Goal: Obtain resource: Obtain resource

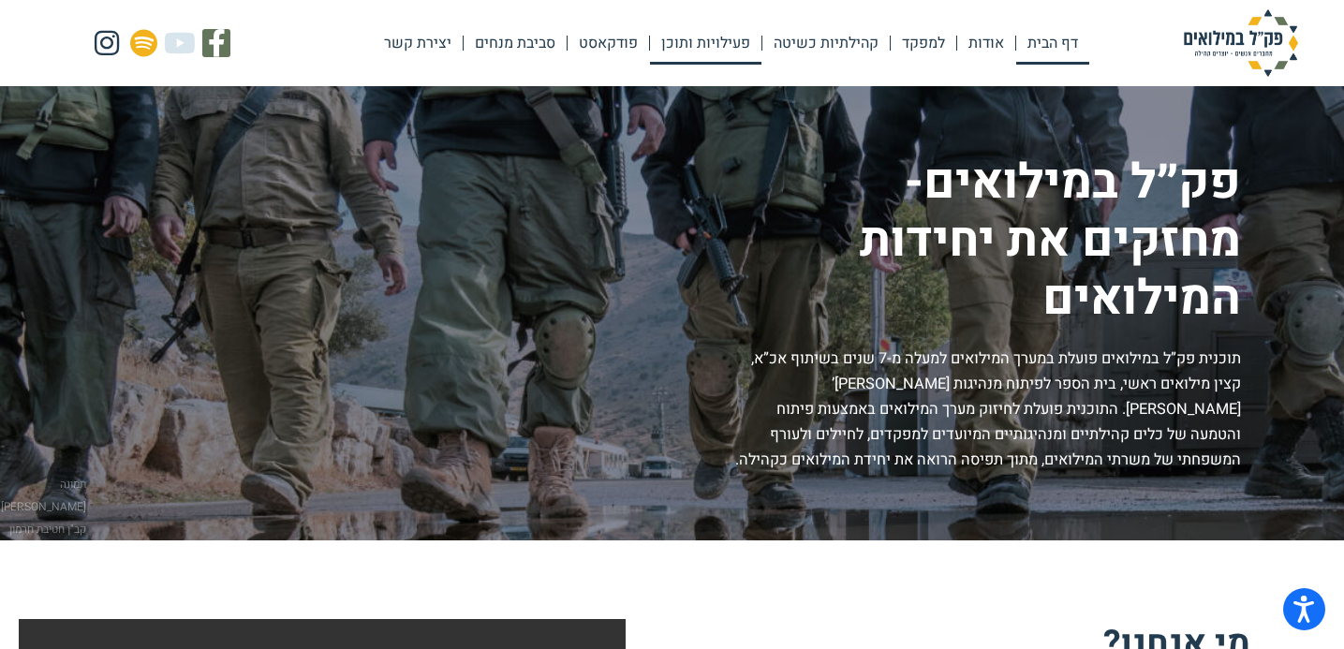
click at [698, 51] on link "פעילויות ותוכן" at bounding box center [705, 43] width 111 height 43
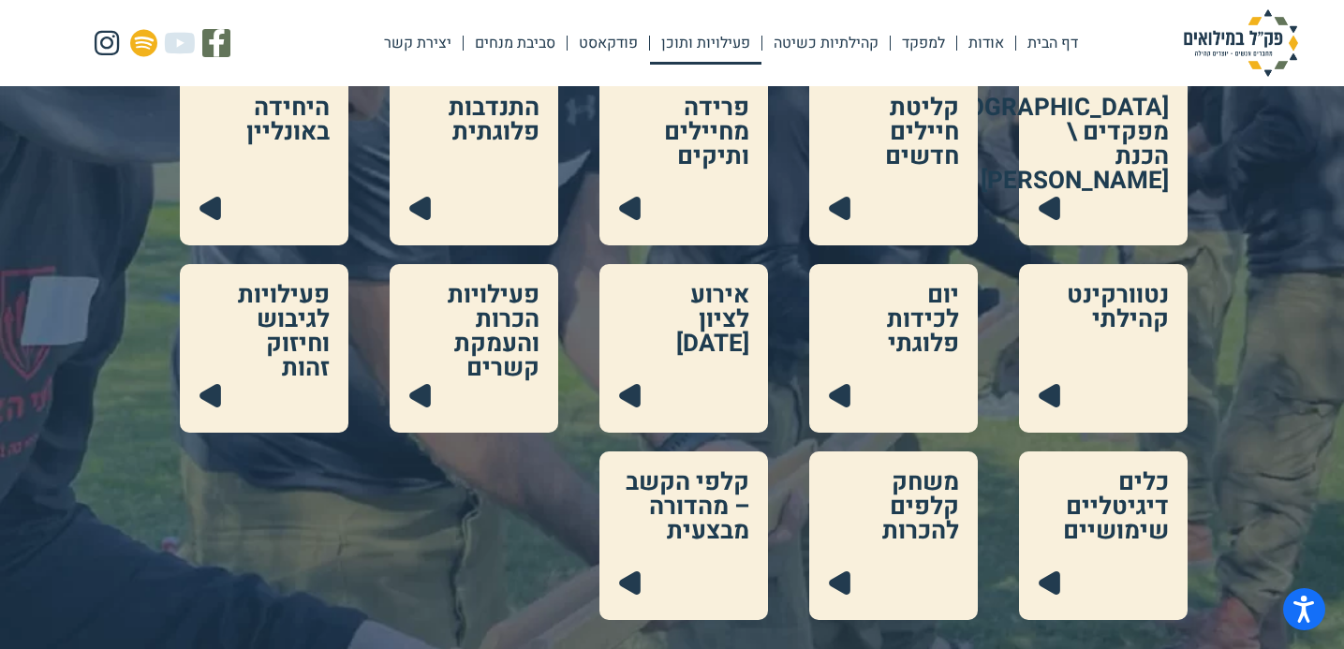
scroll to position [464, 0]
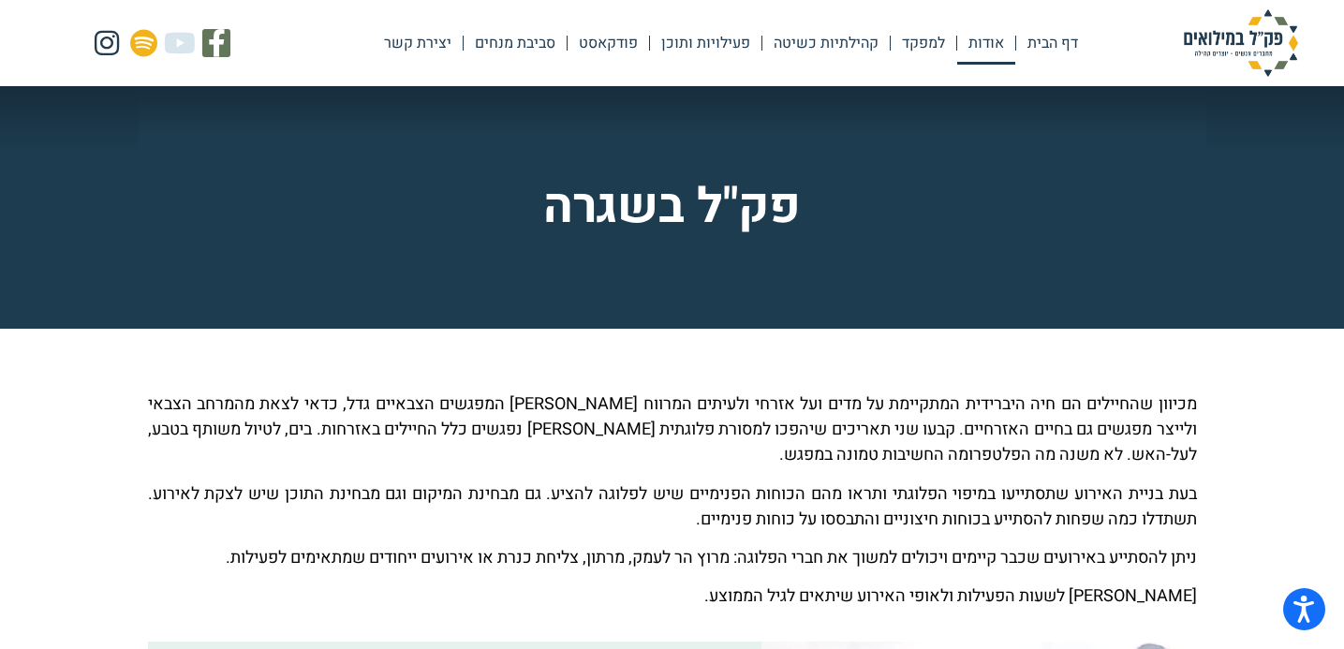
click at [975, 53] on link "אודות" at bounding box center [986, 43] width 58 height 43
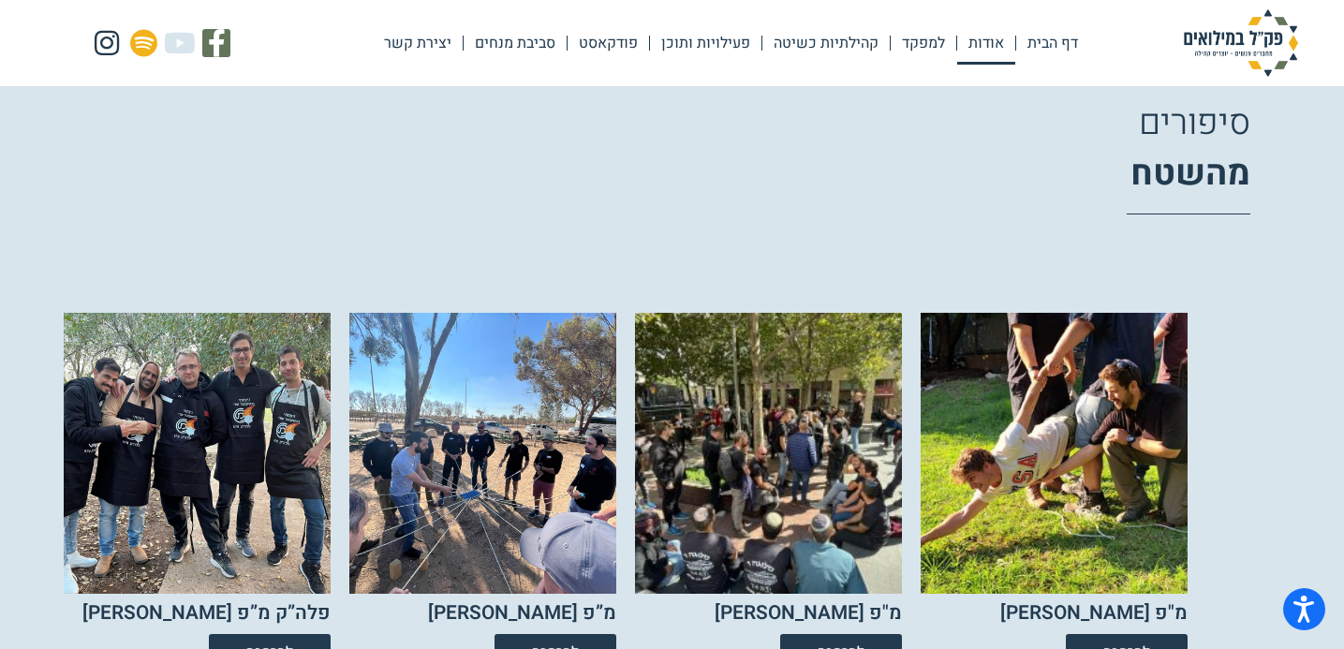
scroll to position [3010, 0]
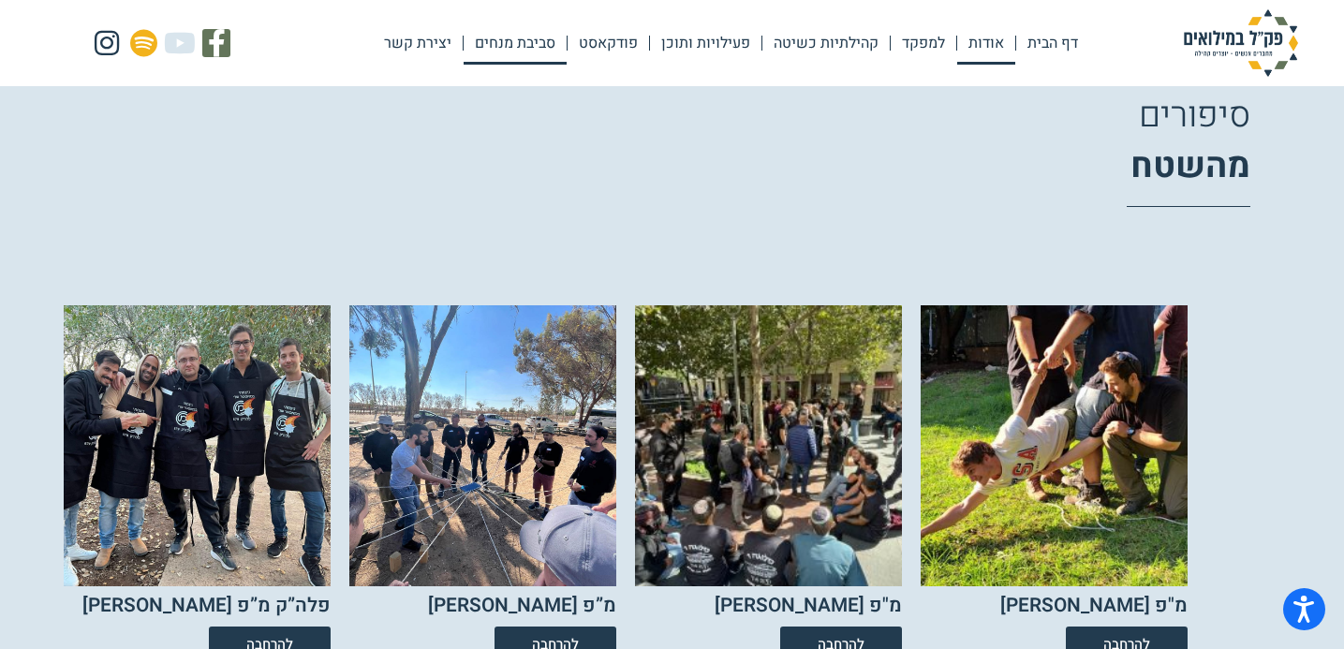
click at [531, 41] on link "סביבת מנחים" at bounding box center [514, 43] width 103 height 43
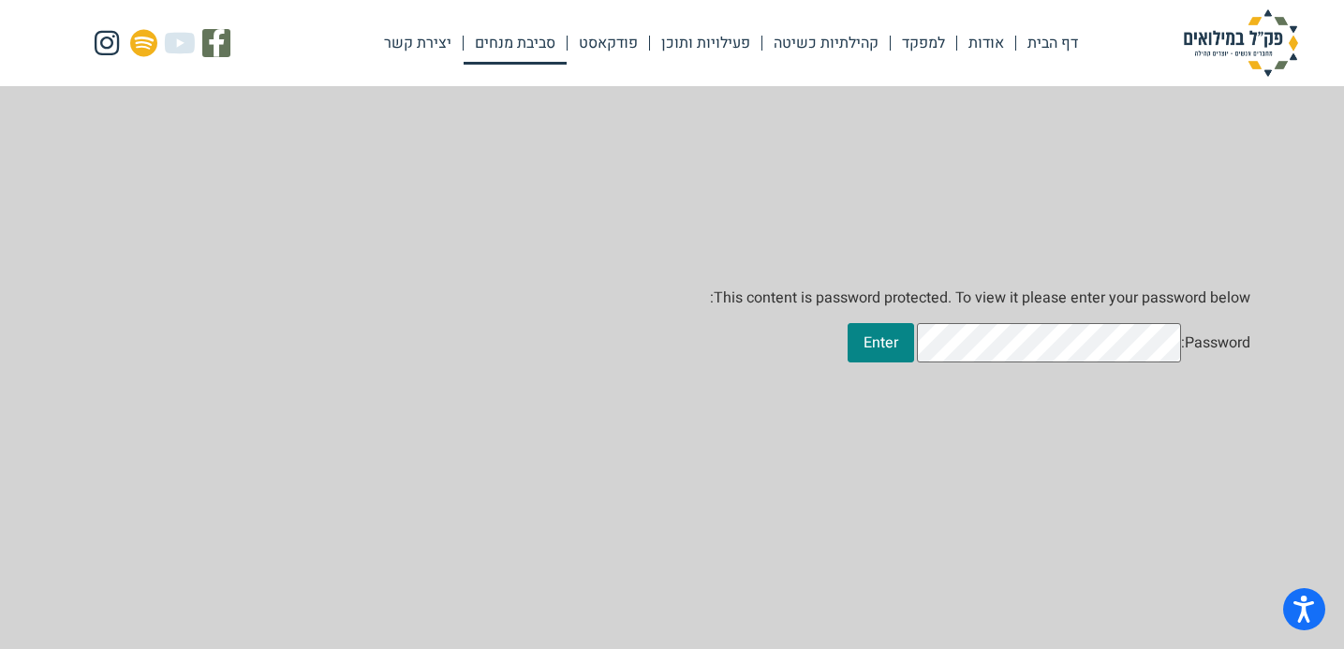
click at [933, 379] on form "This content is password protected. To view it please enter your password below…" at bounding box center [672, 410] width 1344 height 649
click at [914, 362] on input "Enter" at bounding box center [880, 342] width 66 height 39
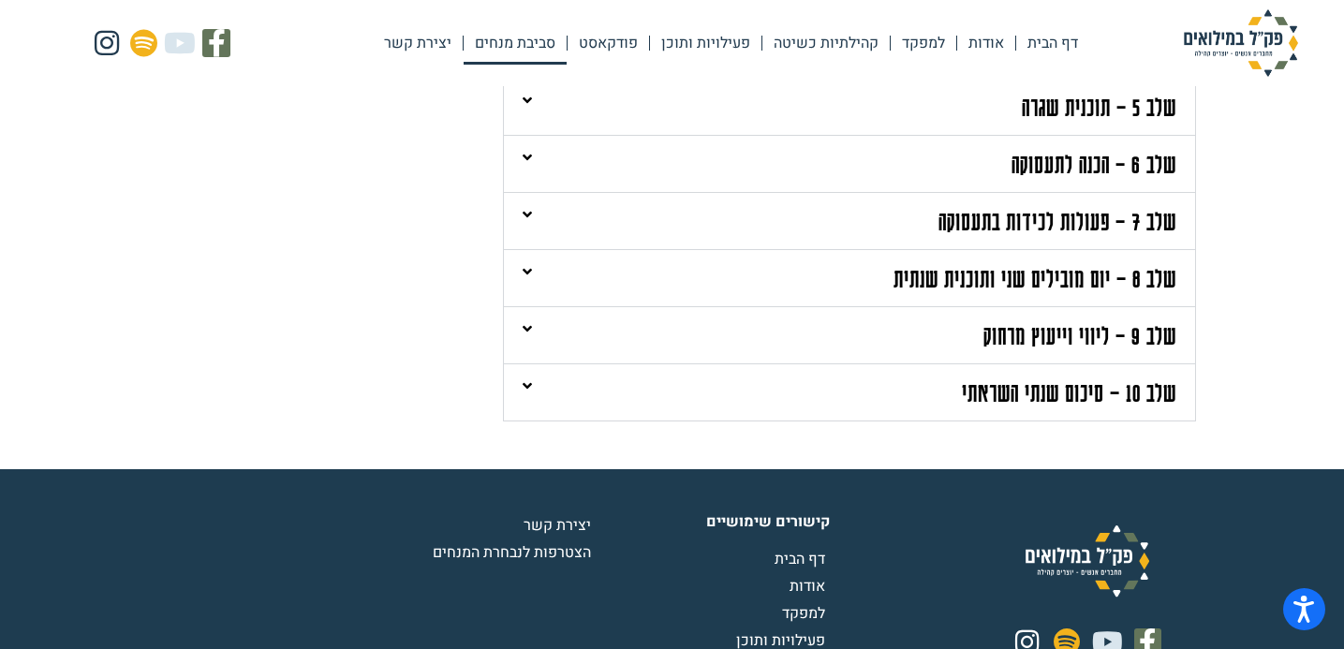
scroll to position [761, 0]
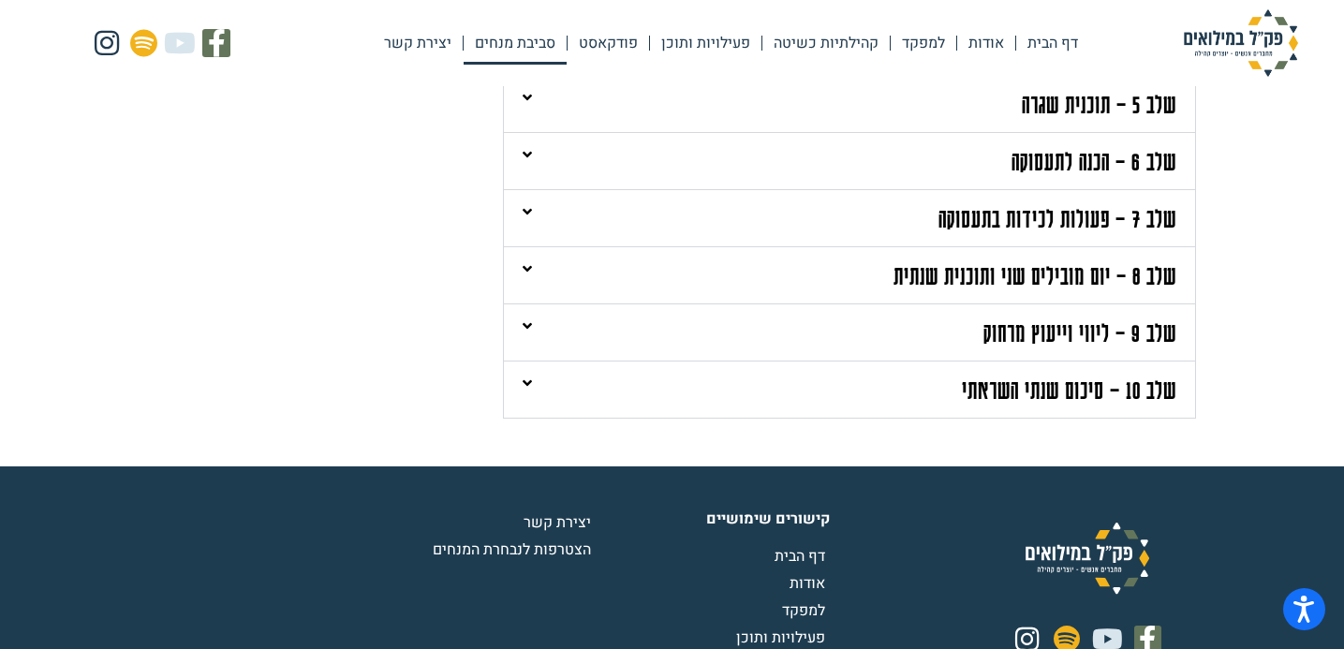
click at [920, 386] on div "שלב 10 – סיכום שנתי השראתי" at bounding box center [849, 389] width 691 height 56
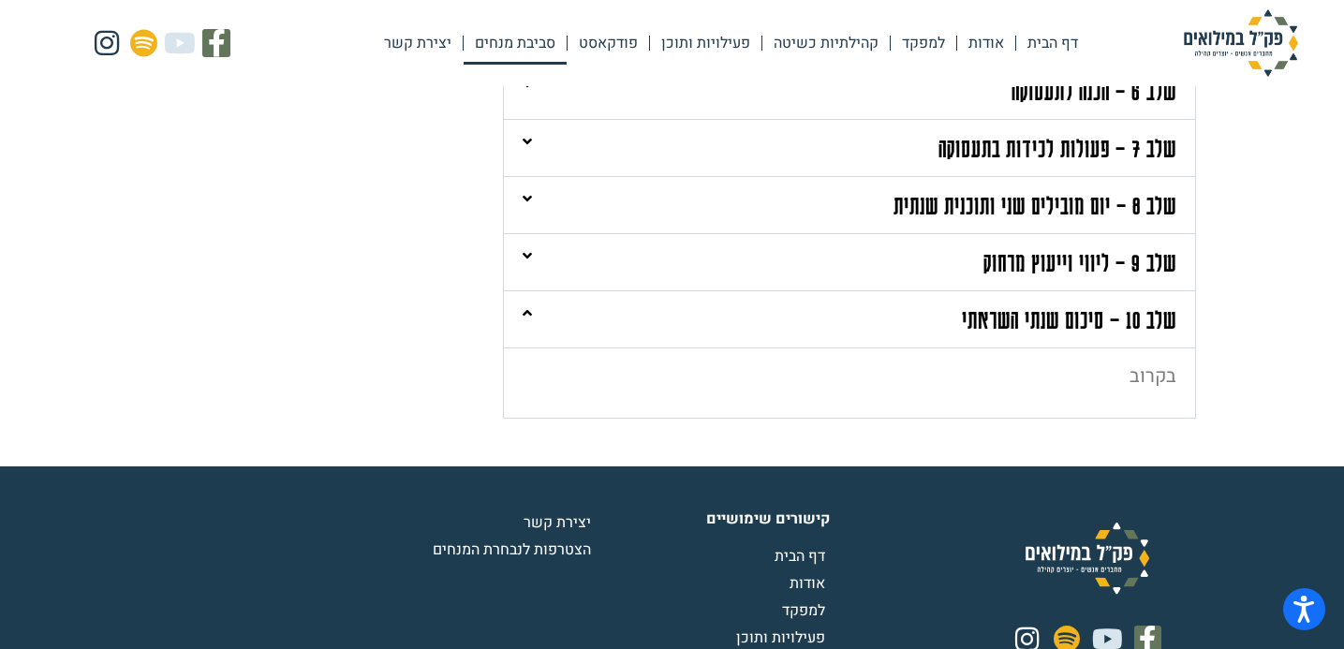
click at [1007, 267] on link "שלב 9 – ליווי וייעוץ מרחוק" at bounding box center [1079, 261] width 193 height 29
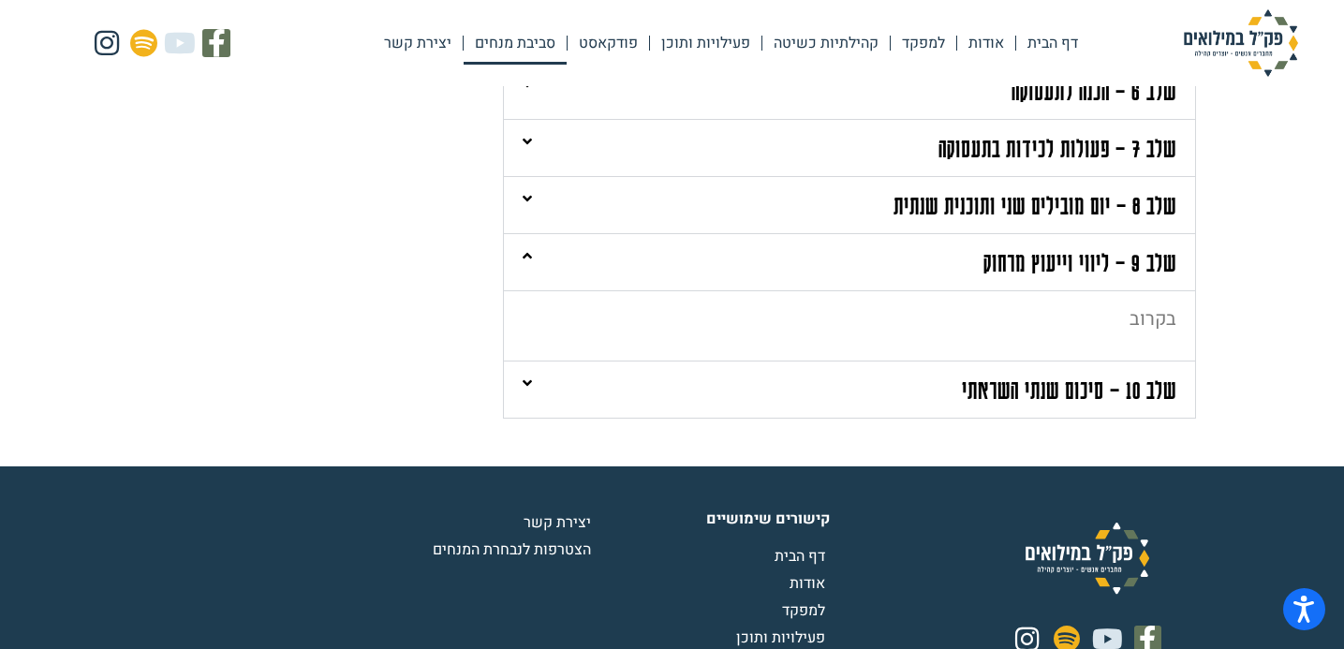
click at [1007, 267] on link "שלב 9 – ליווי וייעוץ מרחוק" at bounding box center [1079, 261] width 193 height 29
